Goal: Information Seeking & Learning: Learn about a topic

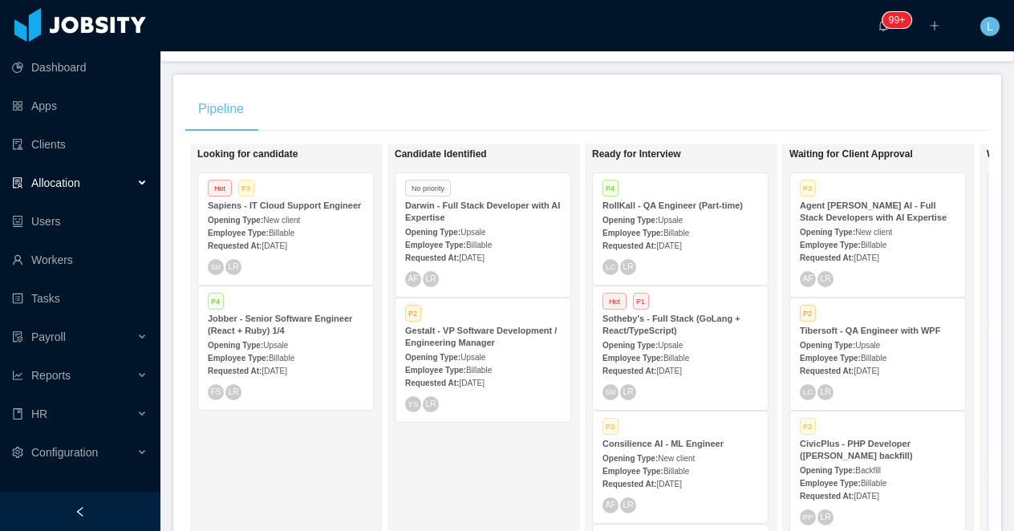
scroll to position [0, 227]
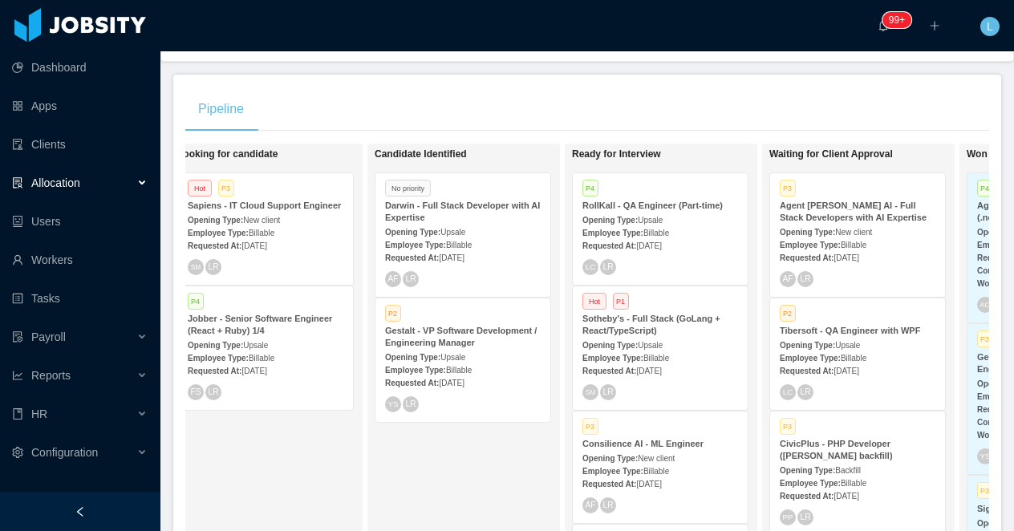
click at [471, 217] on div "Darwin - Full Stack Developer with AI Expertise" at bounding box center [463, 212] width 156 height 24
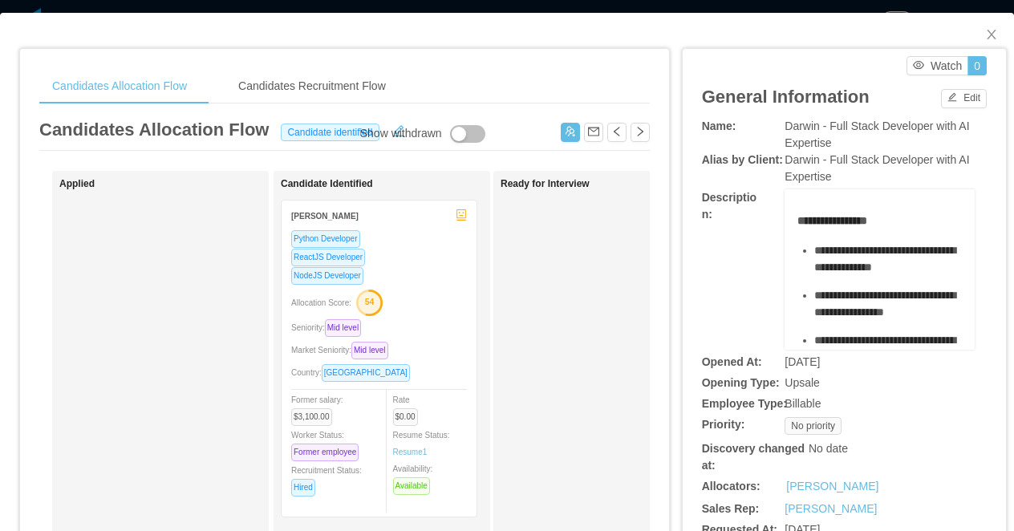
click at [431, 259] on div "ReactJS Developer" at bounding box center [379, 257] width 176 height 18
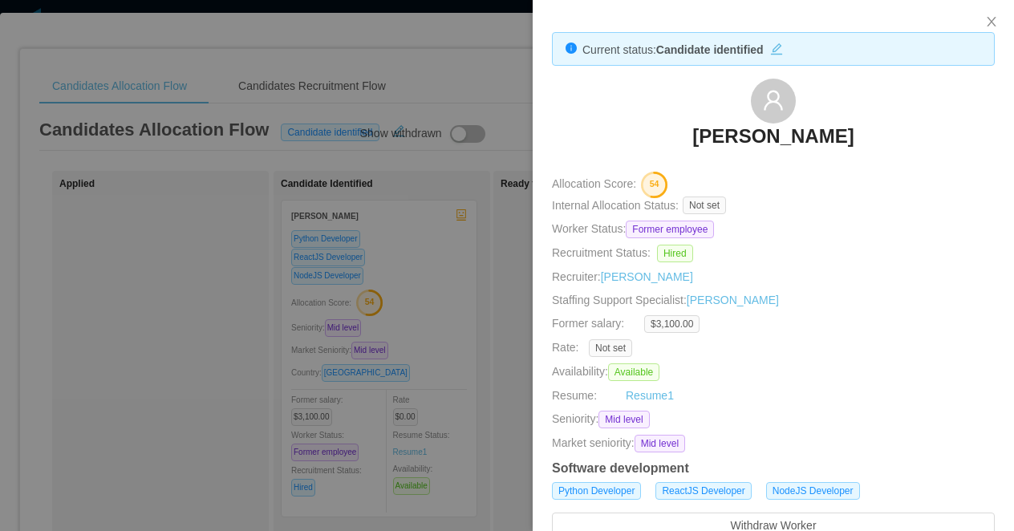
click at [238, 163] on div at bounding box center [507, 265] width 1014 height 531
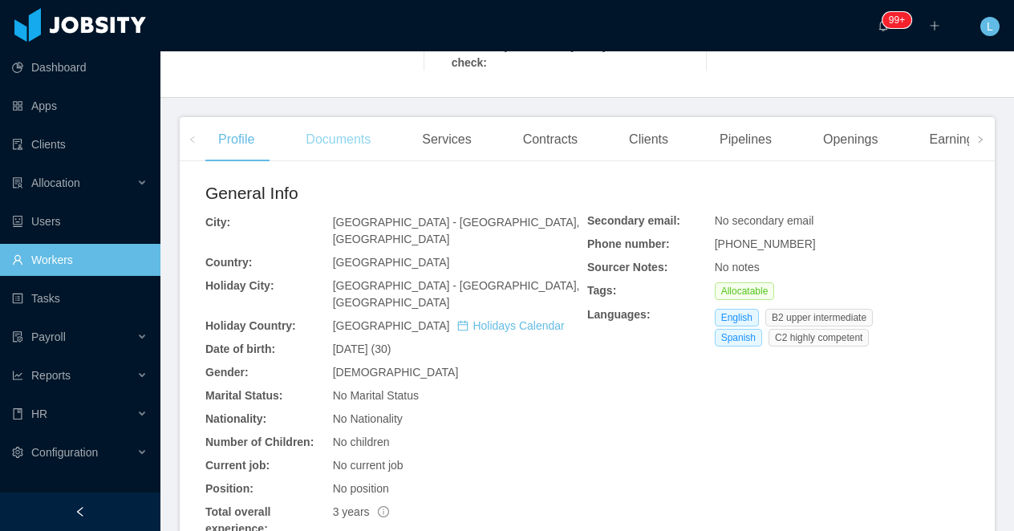
click at [325, 142] on div "Documents" at bounding box center [338, 139] width 91 height 45
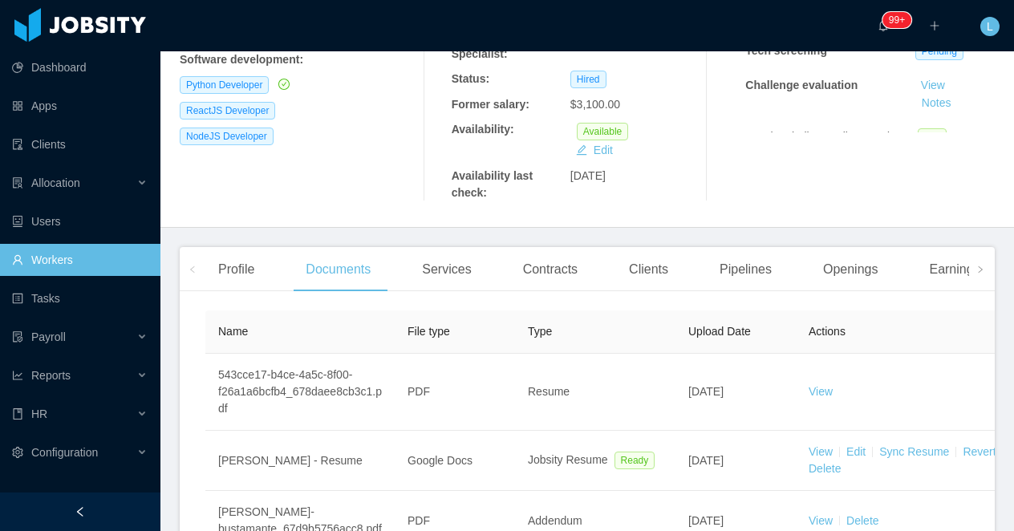
scroll to position [424, 0]
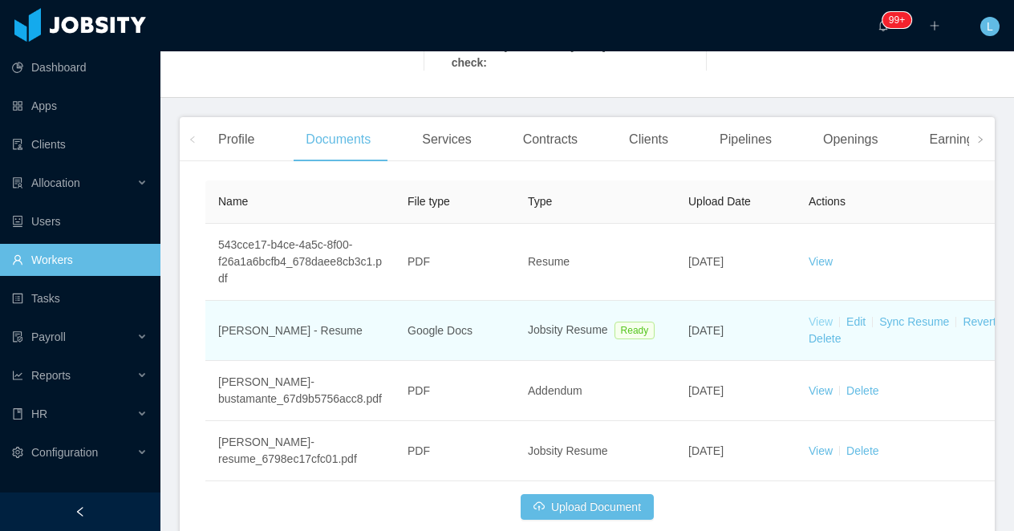
click at [823, 320] on link "View" at bounding box center [821, 321] width 24 height 13
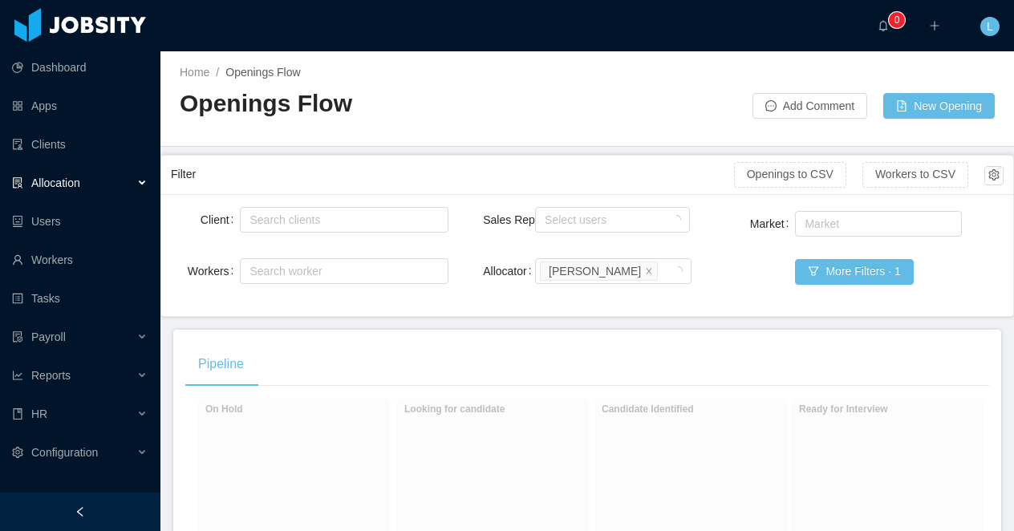
click at [105, 184] on div "Allocation" at bounding box center [80, 183] width 160 height 32
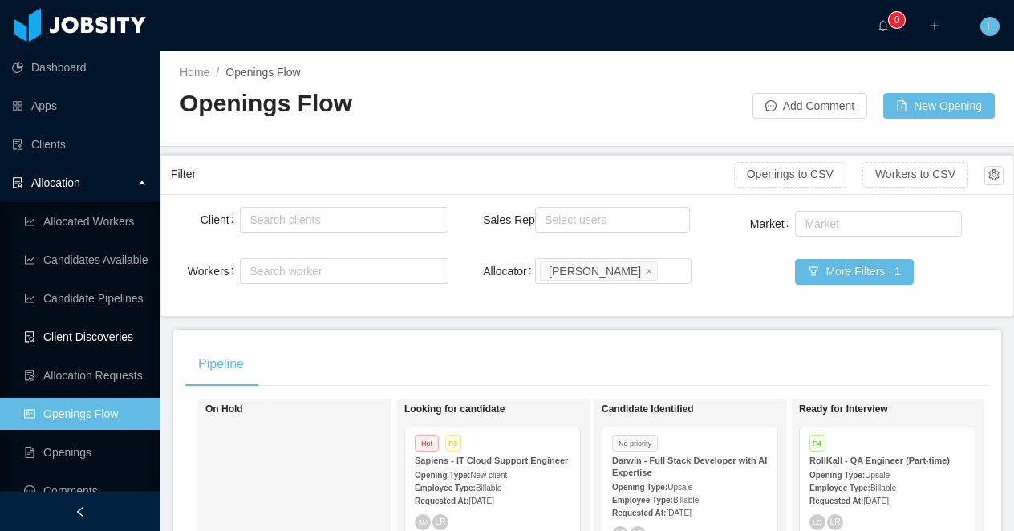
click at [96, 343] on link "Client Discoveries" at bounding box center [86, 337] width 124 height 32
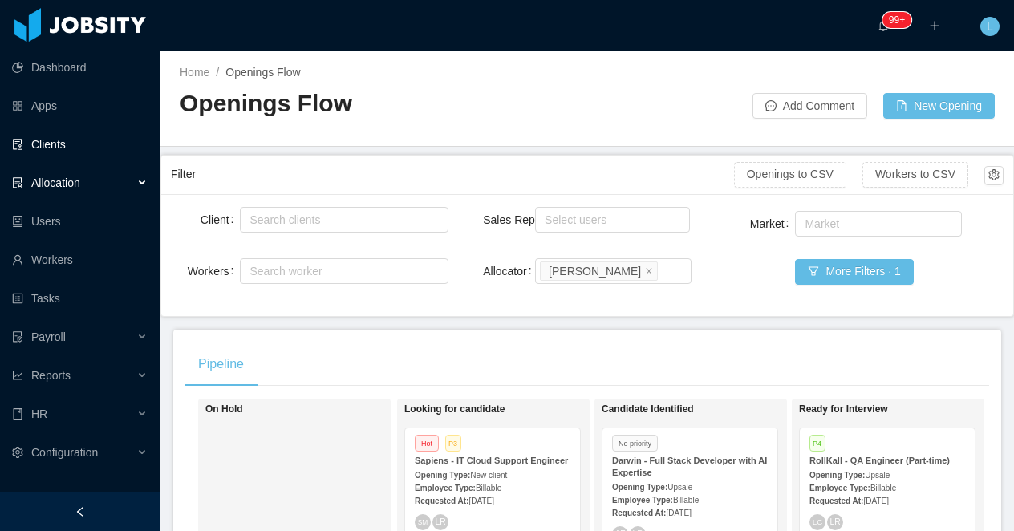
click at [67, 140] on link "Clients" at bounding box center [80, 144] width 136 height 32
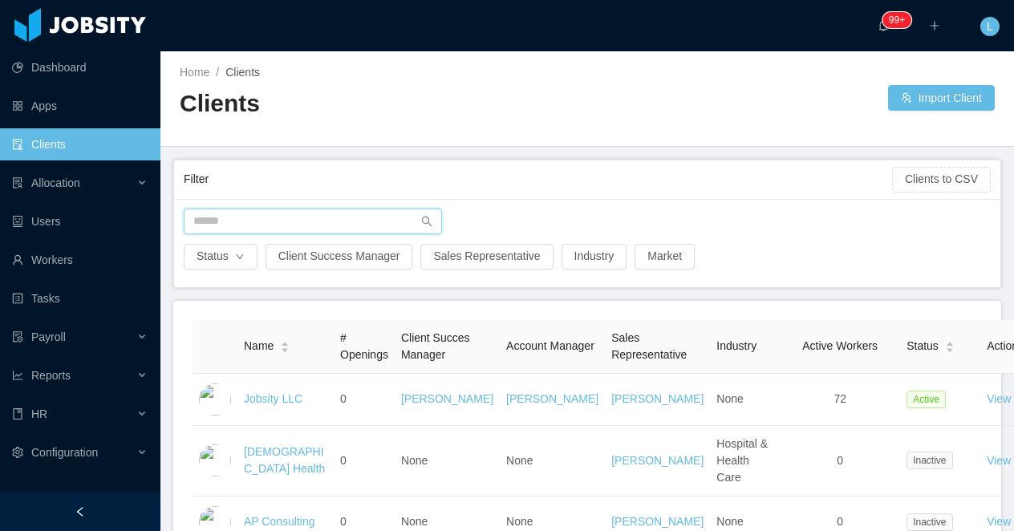
click at [241, 216] on input "text" at bounding box center [313, 222] width 258 height 26
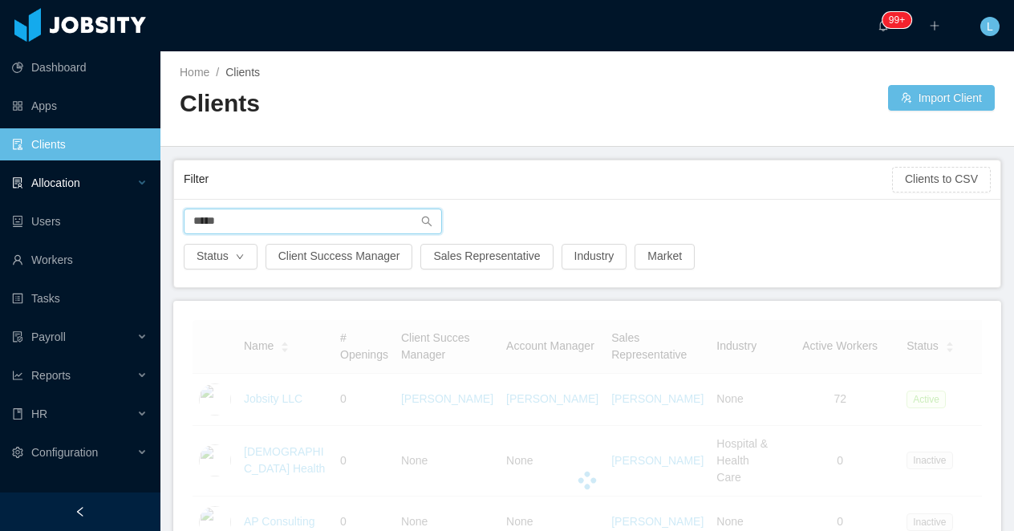
type input "*****"
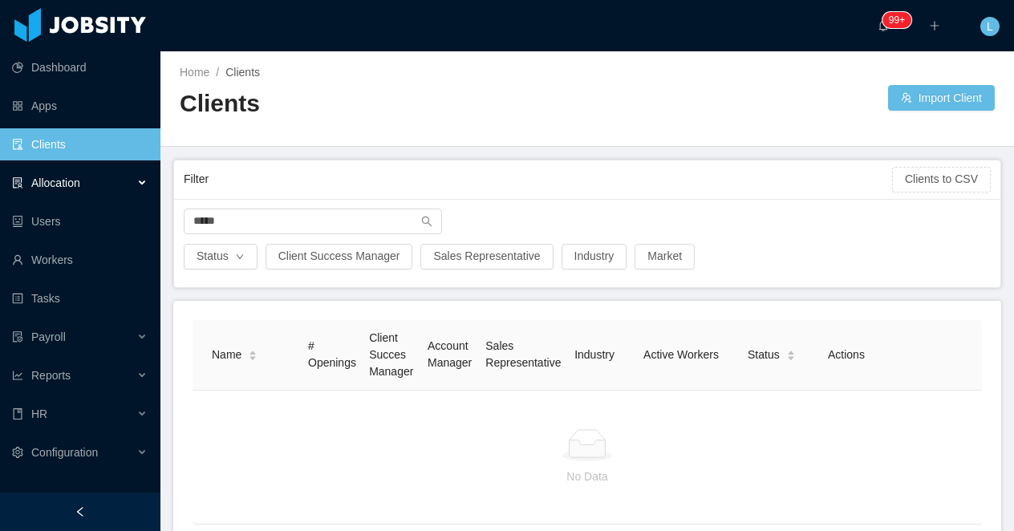
click at [80, 186] on span "Allocation" at bounding box center [55, 182] width 49 height 13
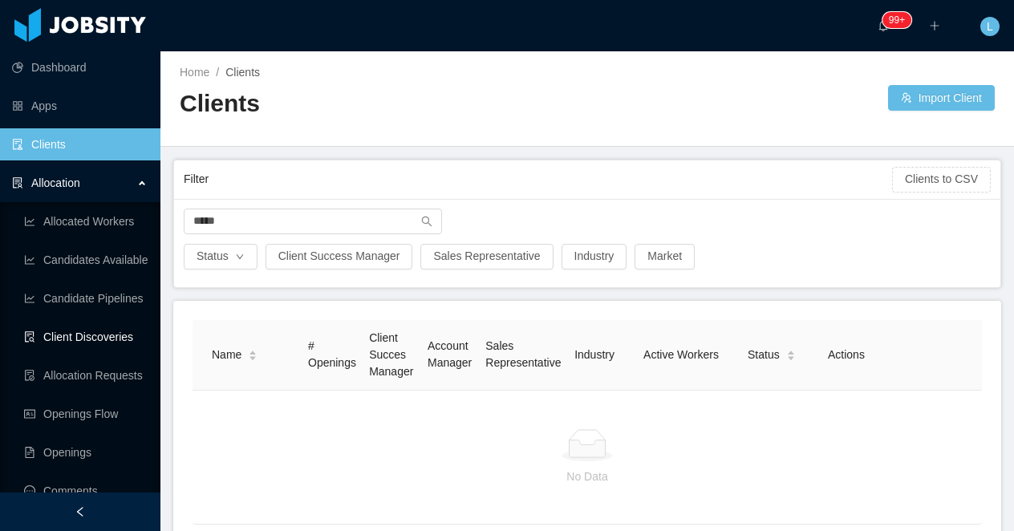
click at [97, 339] on link "Client Discoveries" at bounding box center [86, 337] width 124 height 32
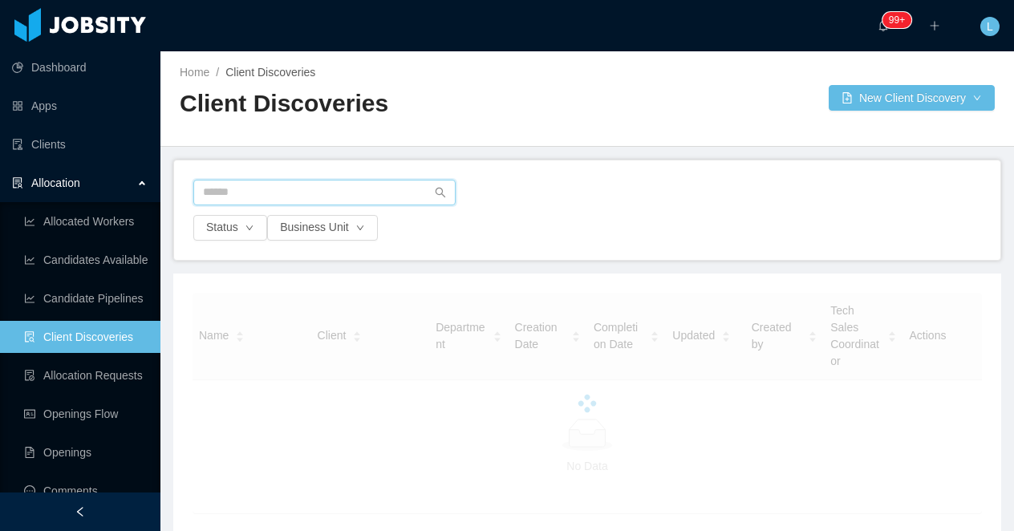
click at [219, 195] on input "text" at bounding box center [324, 193] width 262 height 26
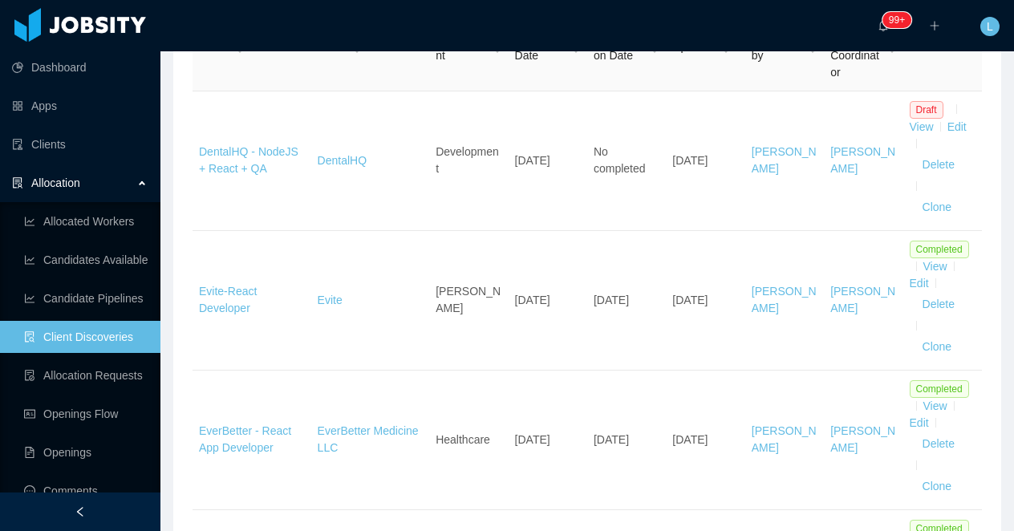
scroll to position [298, 0]
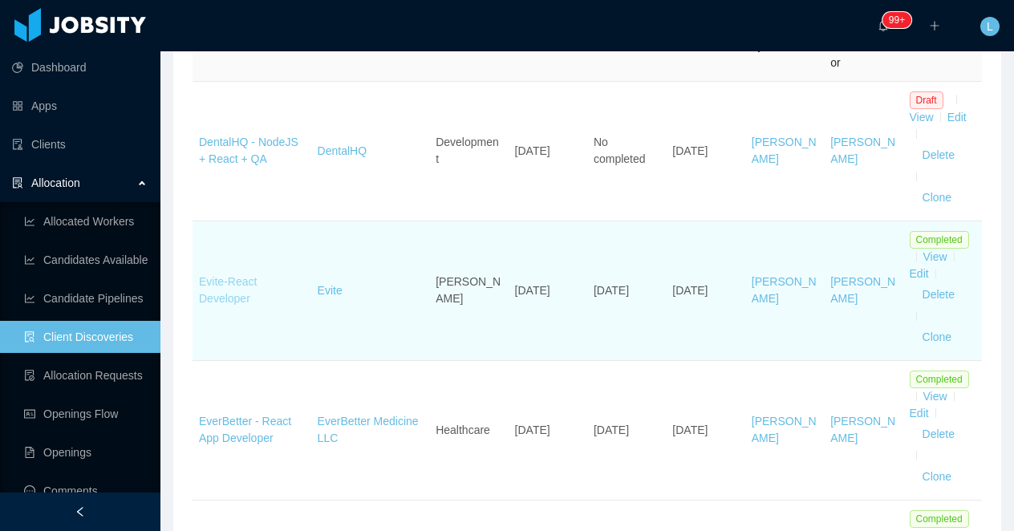
type input "*****"
click at [215, 299] on link "Evite-React Developer" at bounding box center [228, 290] width 58 height 30
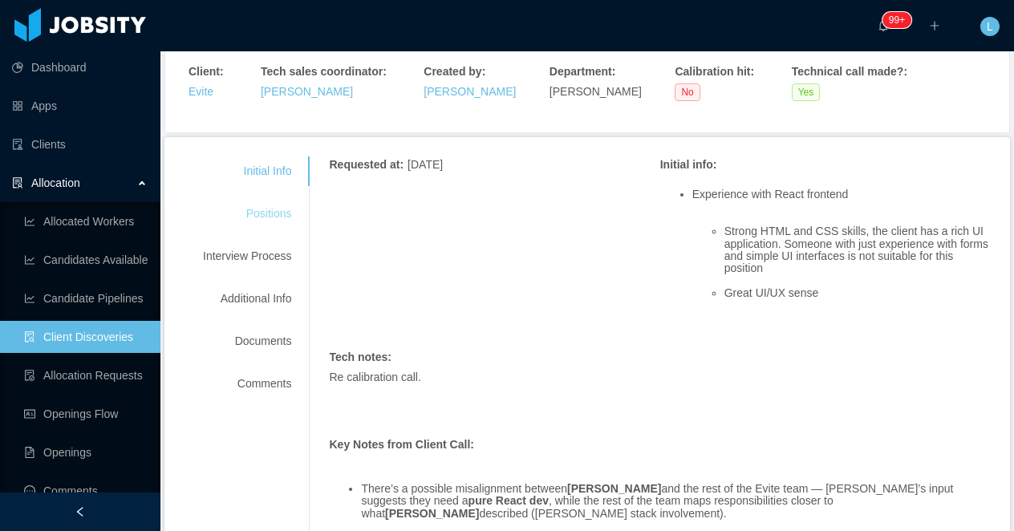
click at [272, 217] on div "Positions" at bounding box center [247, 214] width 127 height 30
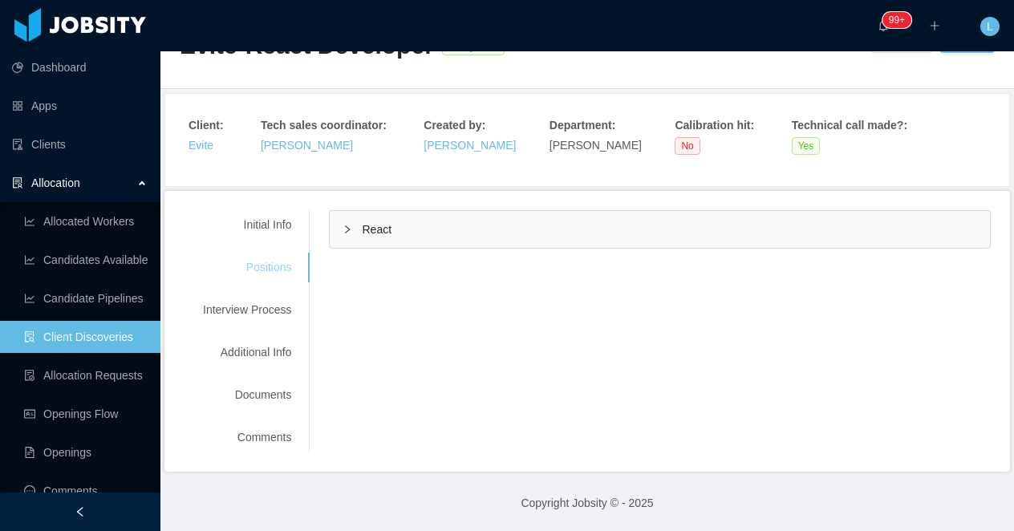
scroll to position [57, 0]
click at [463, 232] on div "React" at bounding box center [660, 230] width 660 height 37
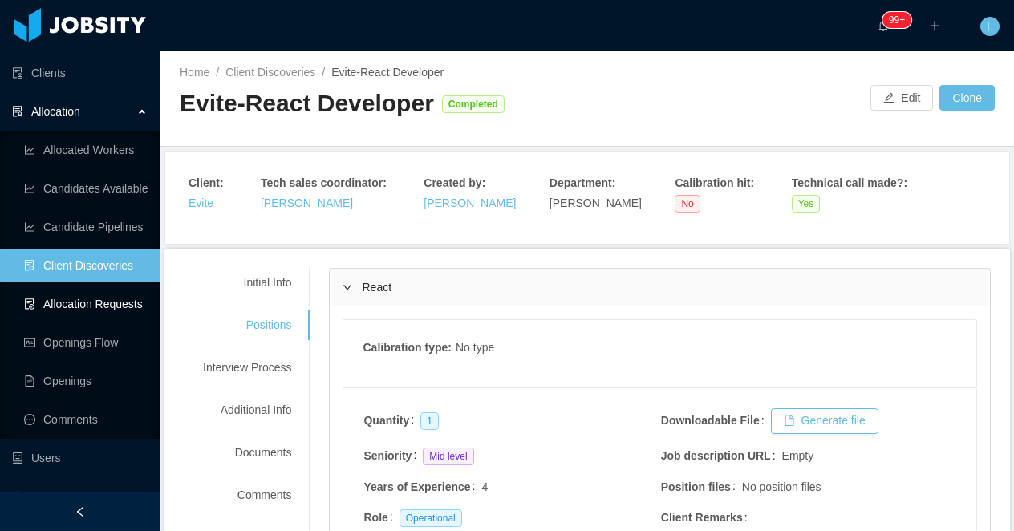
scroll to position [82, 0]
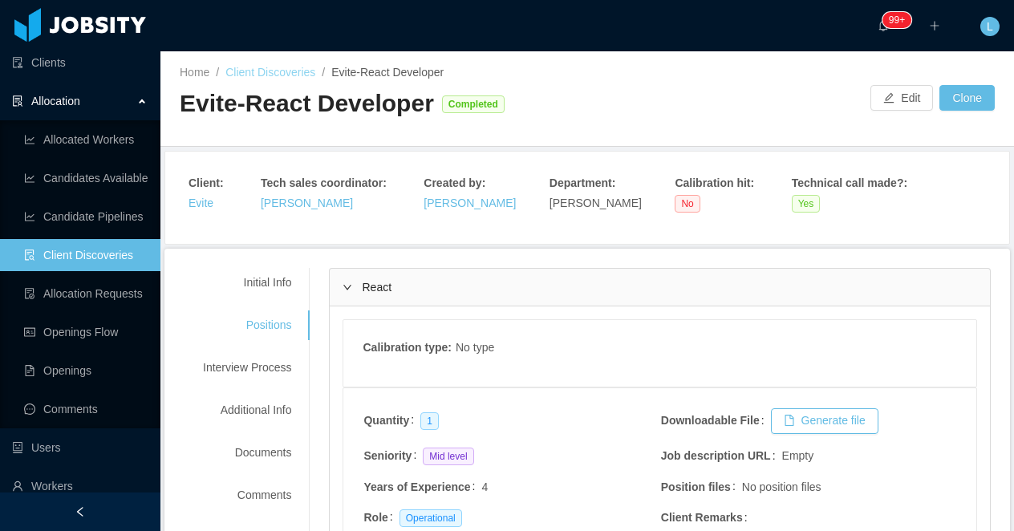
click at [247, 74] on link "Client Discoveries" at bounding box center [270, 72] width 90 height 13
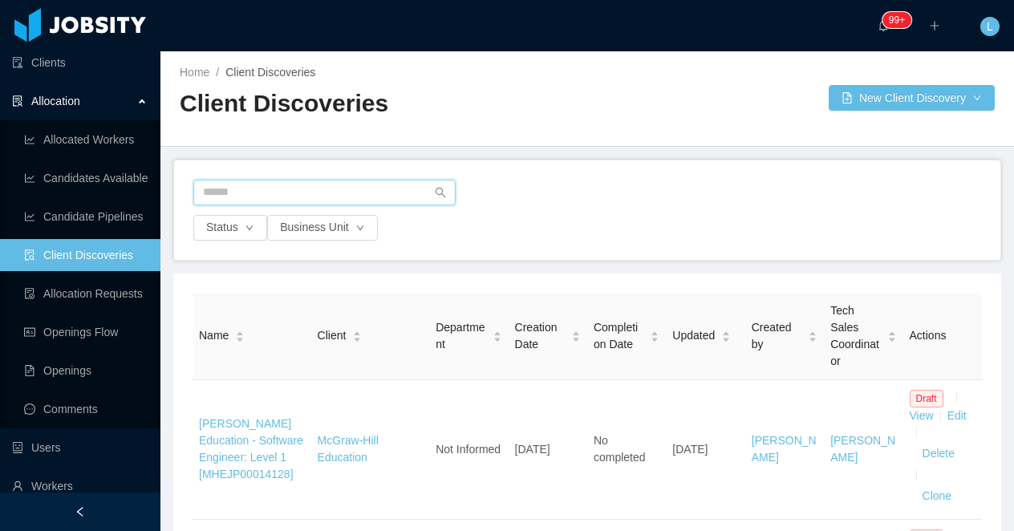
click at [269, 196] on input "text" at bounding box center [324, 193] width 262 height 26
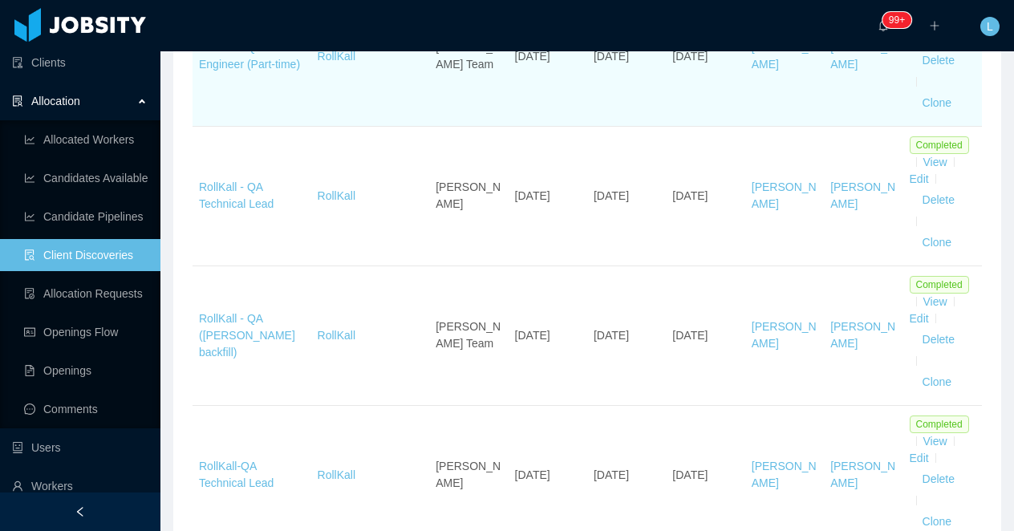
scroll to position [404, 0]
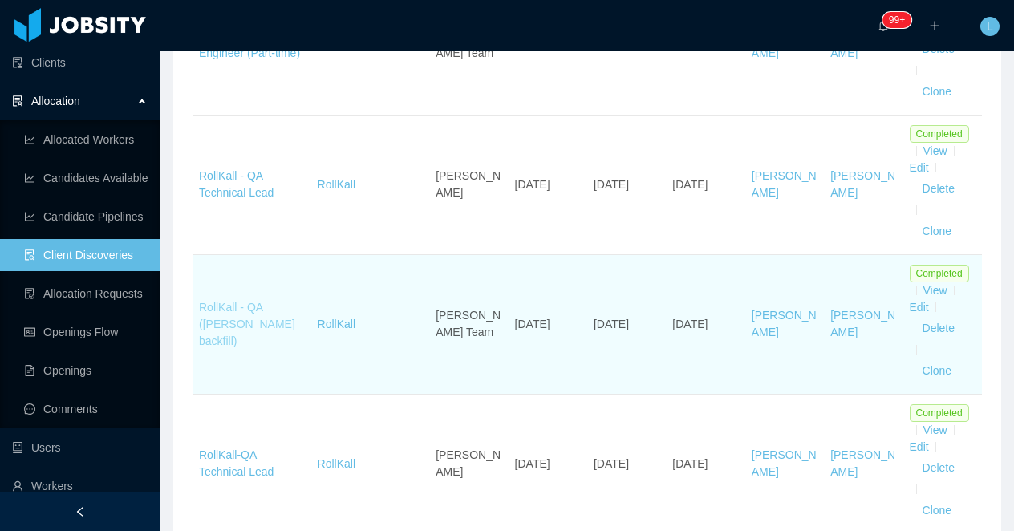
type input "********"
click at [219, 345] on link "RollKall - QA ([PERSON_NAME] backfill)" at bounding box center [247, 324] width 96 height 47
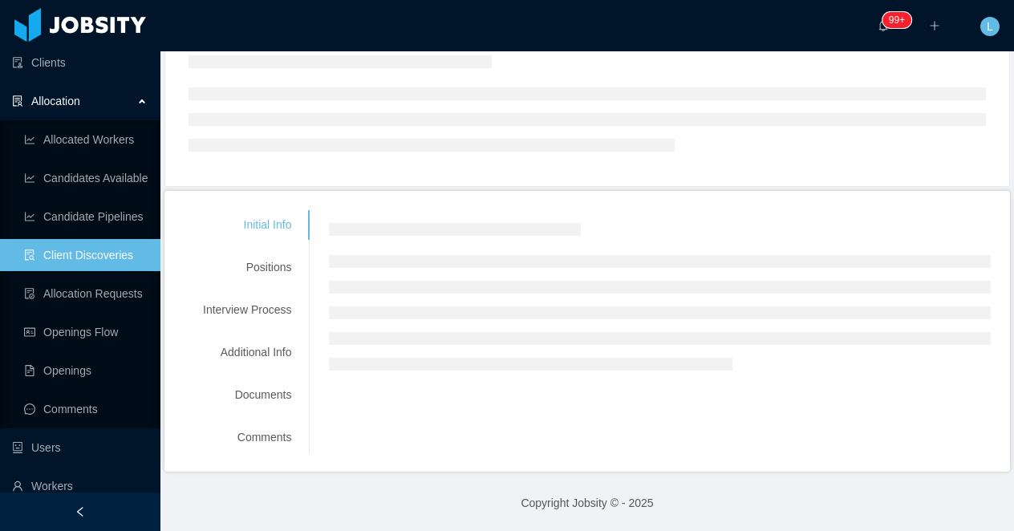
scroll to position [362, 0]
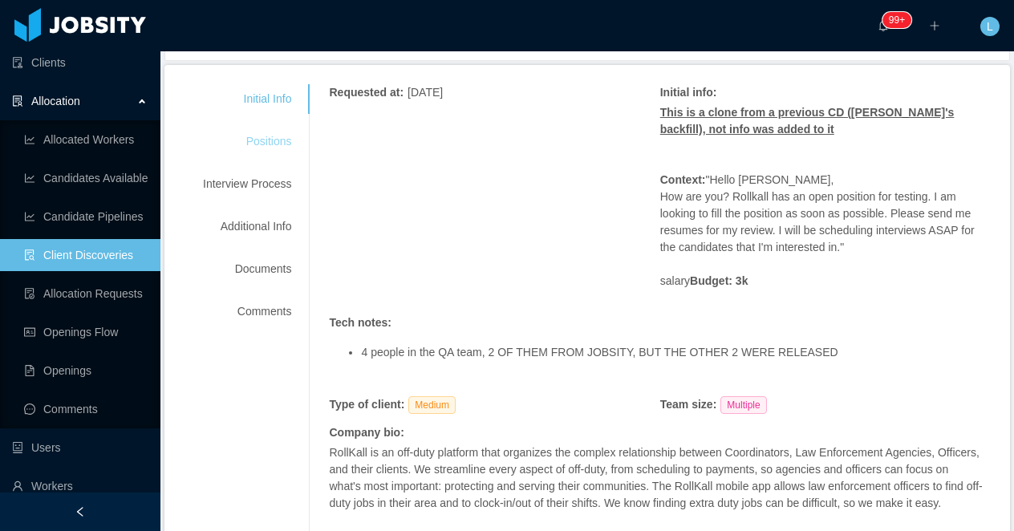
click at [264, 140] on div "Positions" at bounding box center [247, 142] width 127 height 30
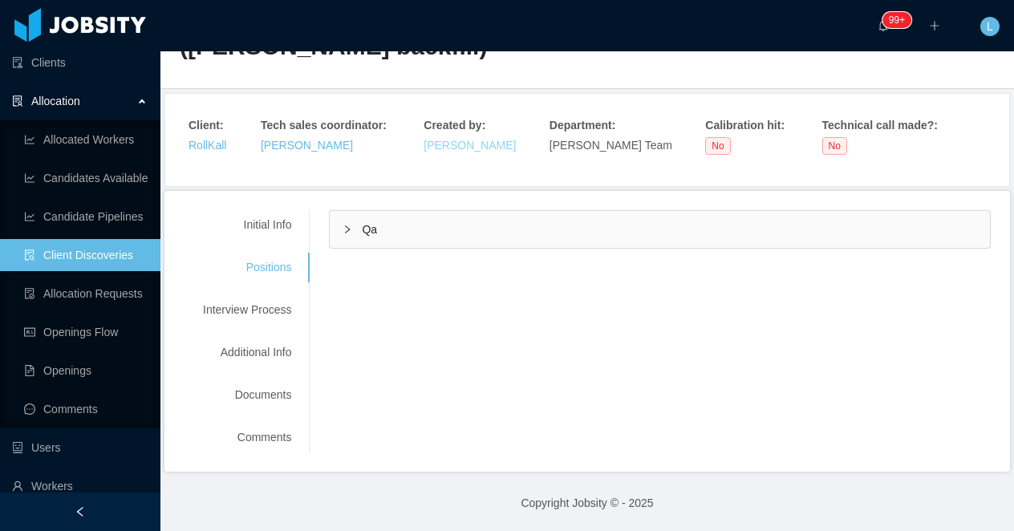
scroll to position [90, 0]
click at [402, 233] on div "Qa" at bounding box center [660, 229] width 660 height 37
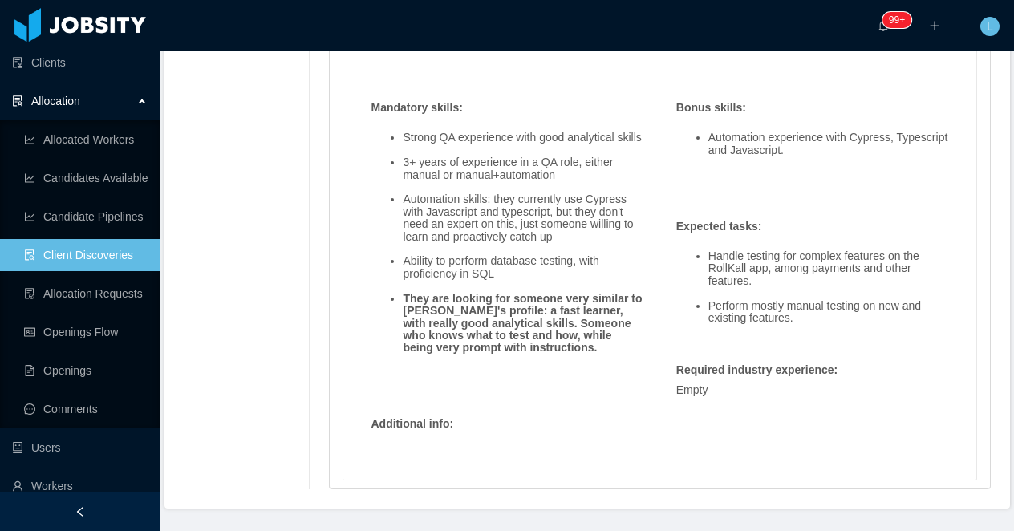
scroll to position [1366, 0]
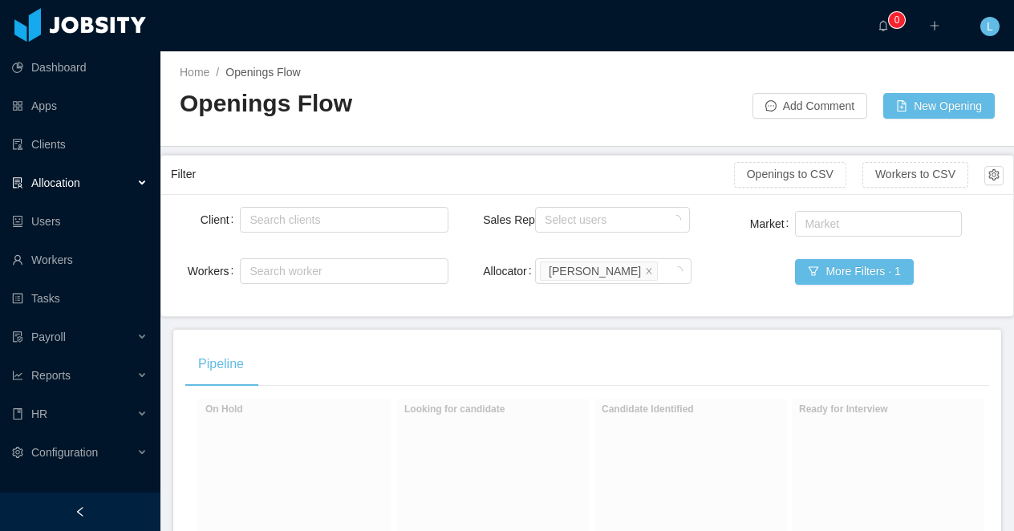
click at [84, 188] on div "Allocation" at bounding box center [80, 183] width 160 height 32
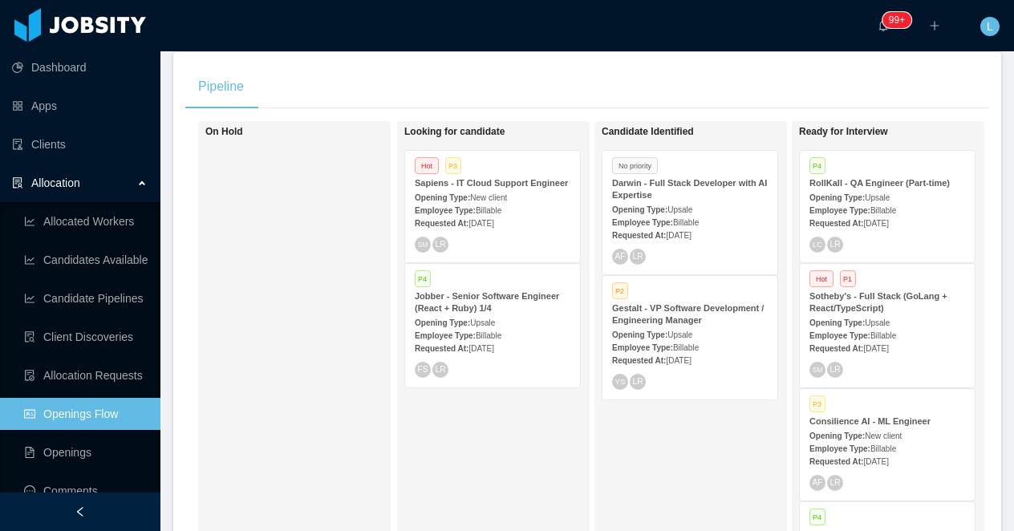
scroll to position [14, 0]
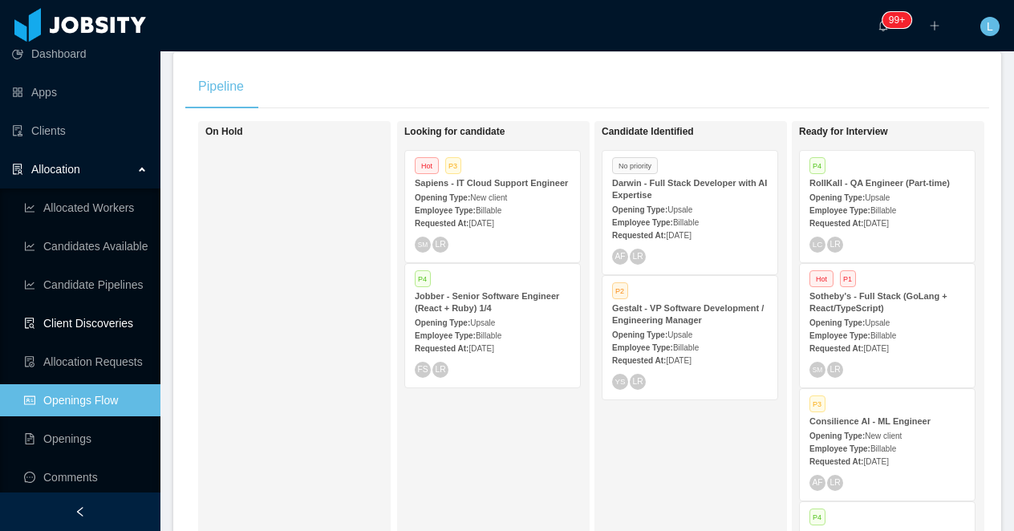
click at [99, 329] on link "Client Discoveries" at bounding box center [86, 323] width 124 height 32
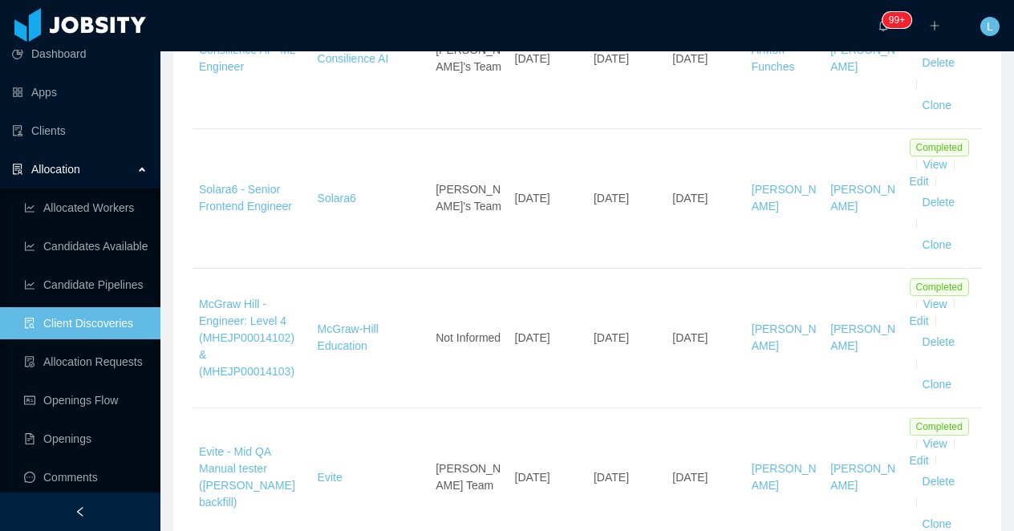
scroll to position [1788, 0]
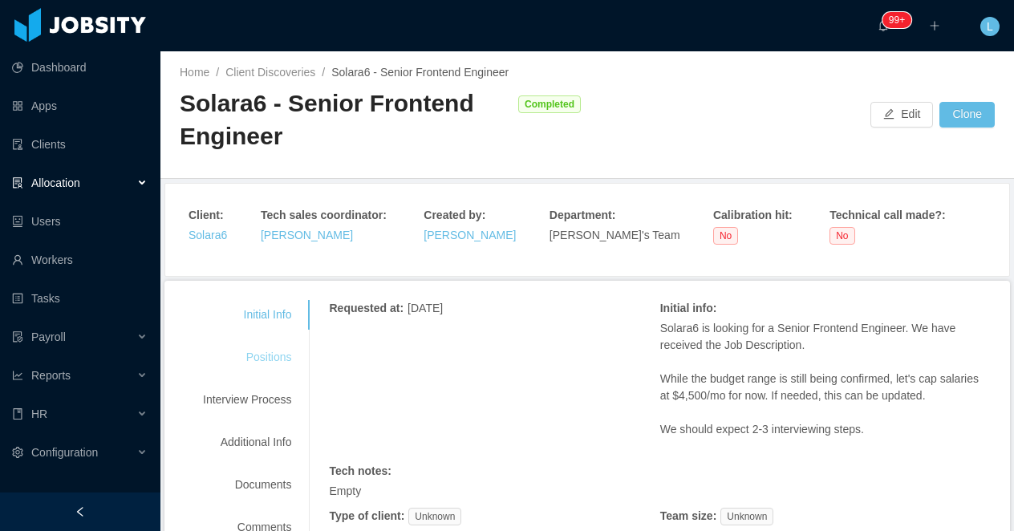
click at [285, 358] on div "Positions" at bounding box center [247, 358] width 127 height 30
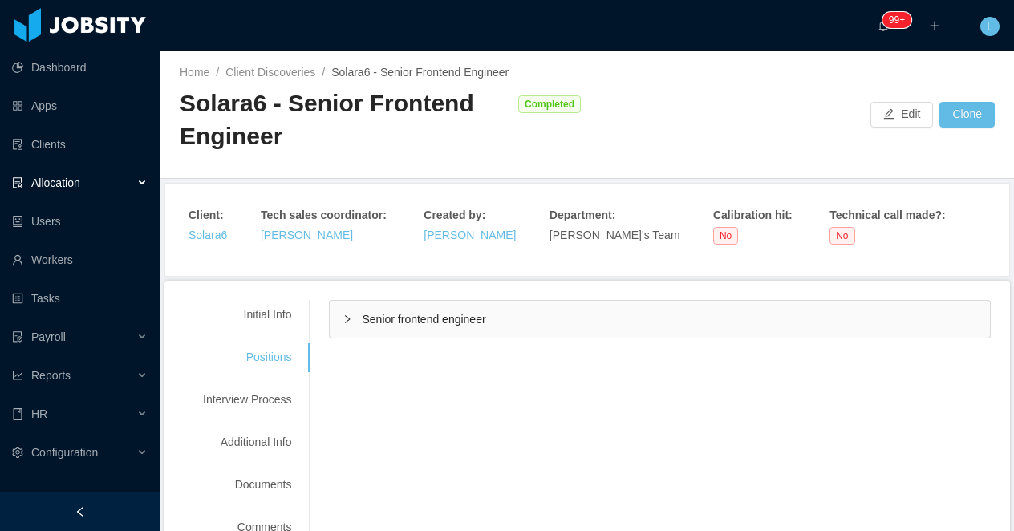
click at [442, 318] on span "Senior frontend engineer" at bounding box center [424, 319] width 124 height 13
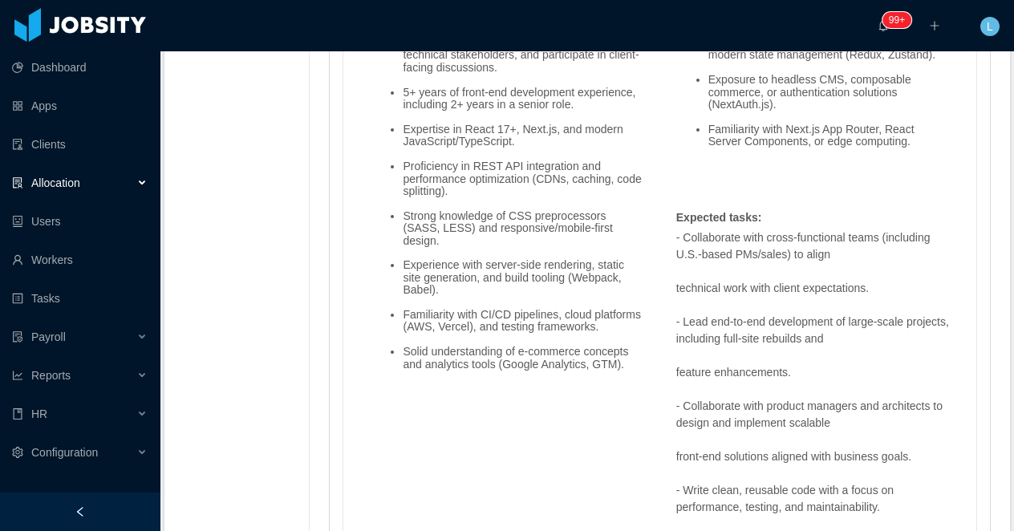
scroll to position [1616, 0]
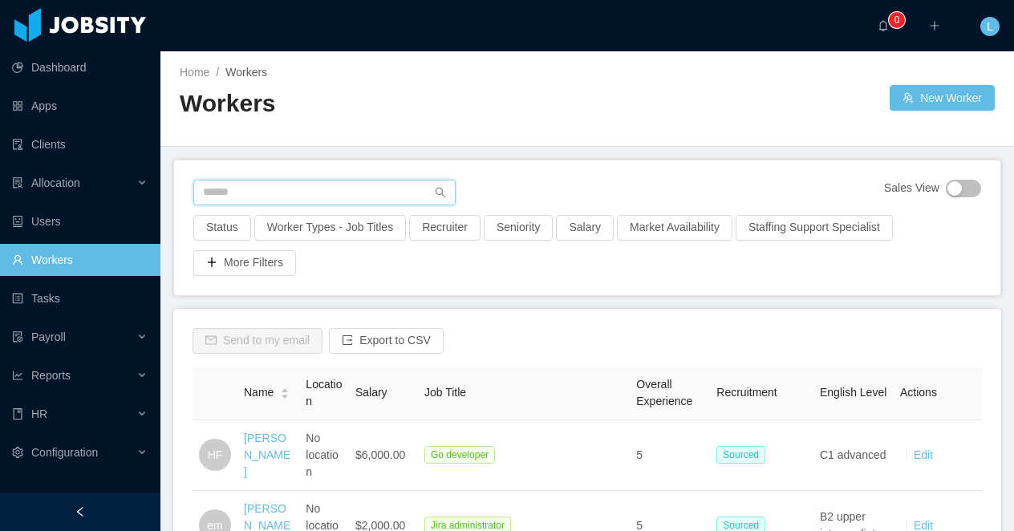
click at [368, 192] on input "text" at bounding box center [324, 193] width 262 height 26
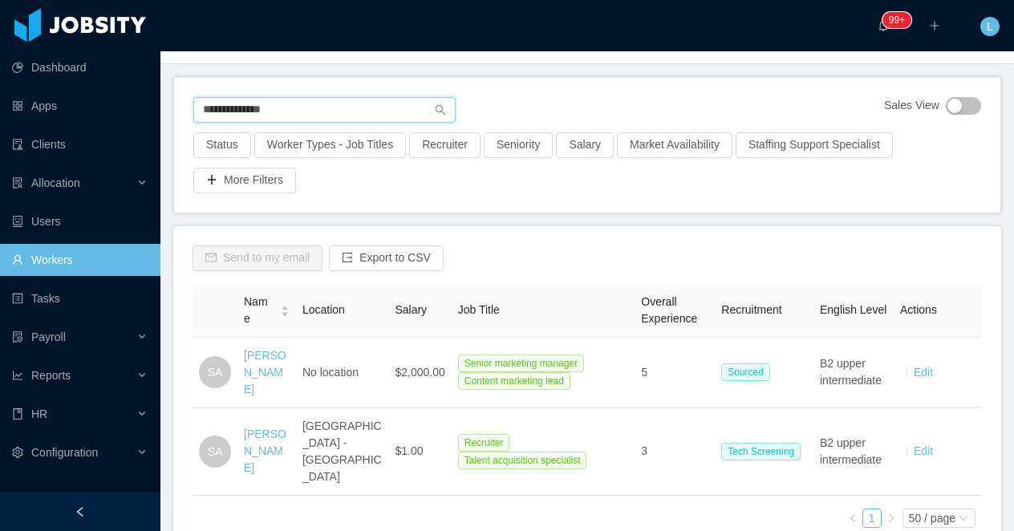
scroll to position [92, 0]
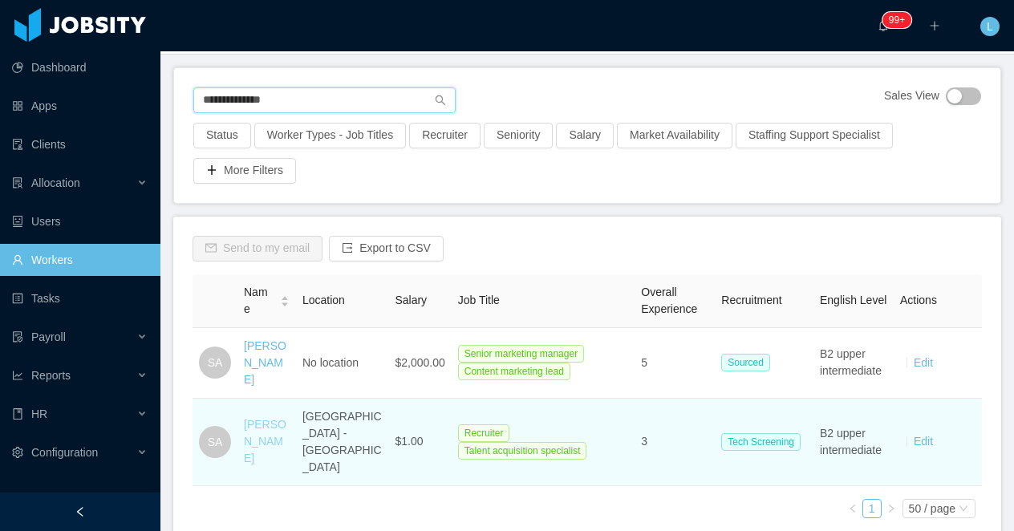
type input "**********"
click at [255, 425] on link "Silvia Andrade" at bounding box center [265, 441] width 43 height 47
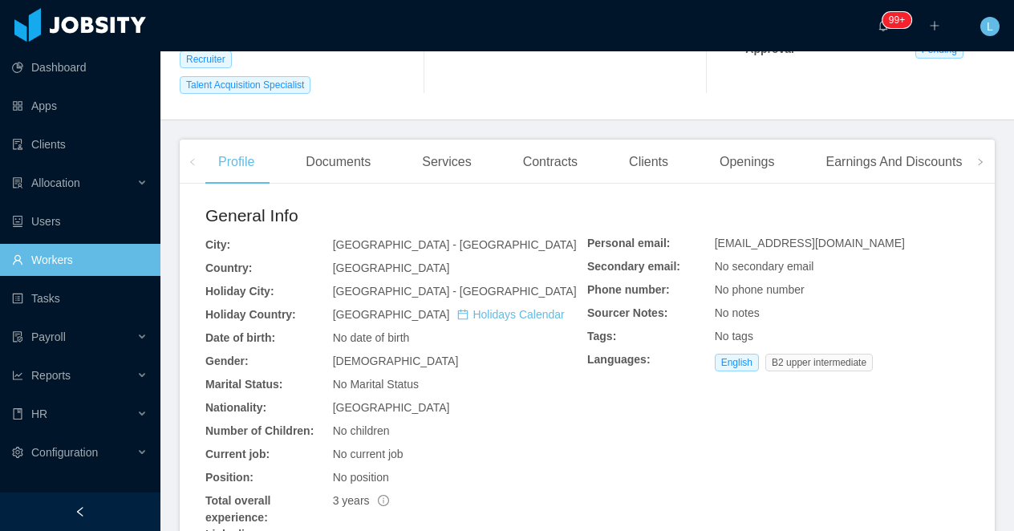
scroll to position [424, 0]
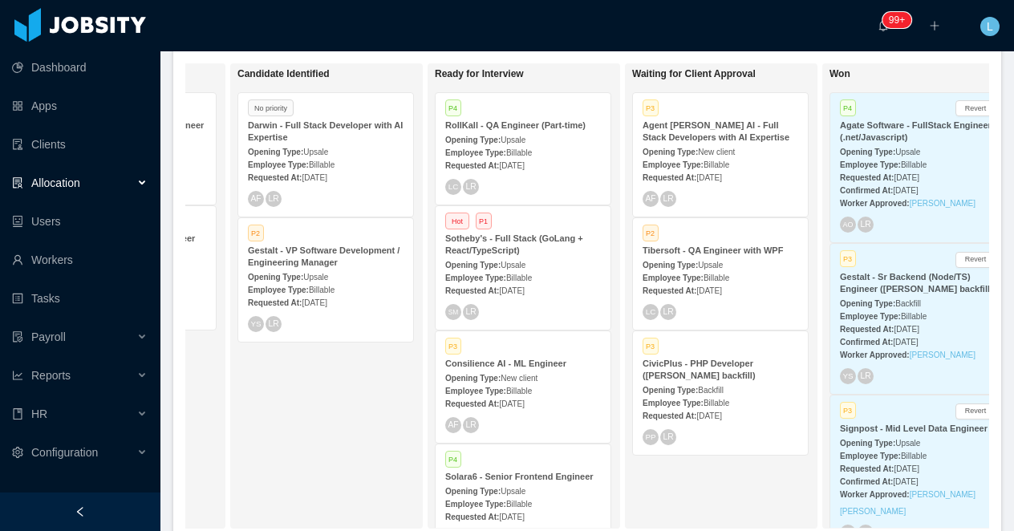
scroll to position [0, 365]
click at [521, 241] on strong "Sotheby's - Full Stack (GoLang + React/TypeScript)" at bounding box center [513, 244] width 138 height 22
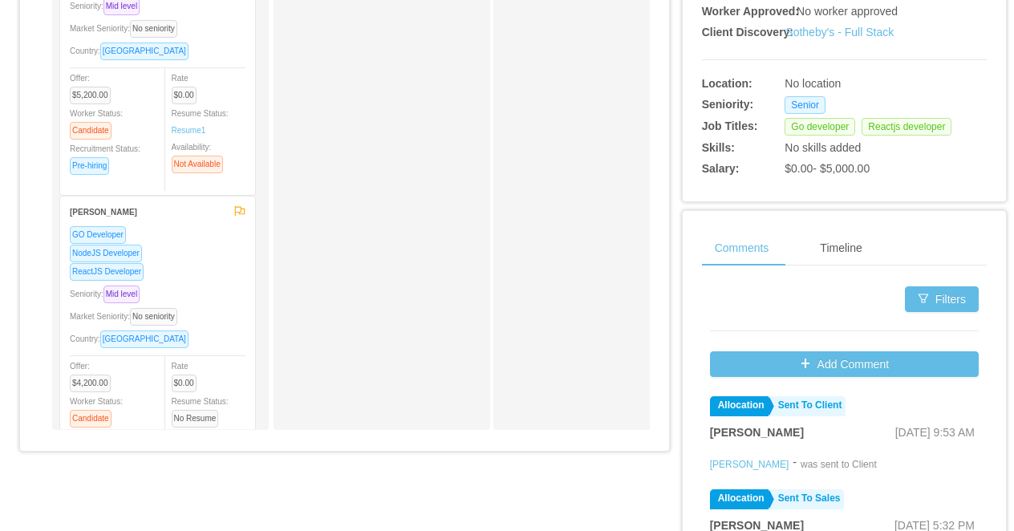
scroll to position [615, 0]
